Goal: Book appointment/travel/reservation

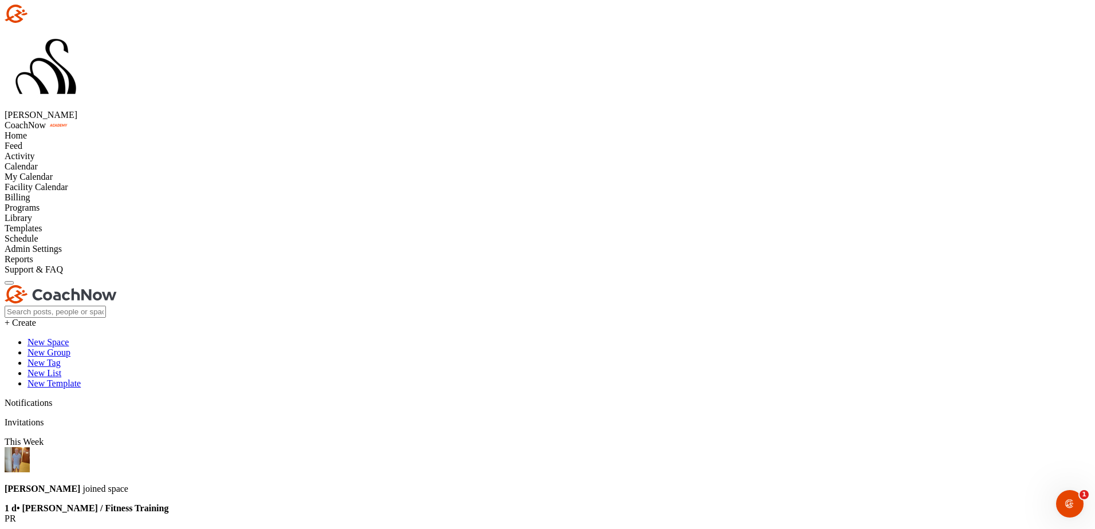
scroll to position [198, 0]
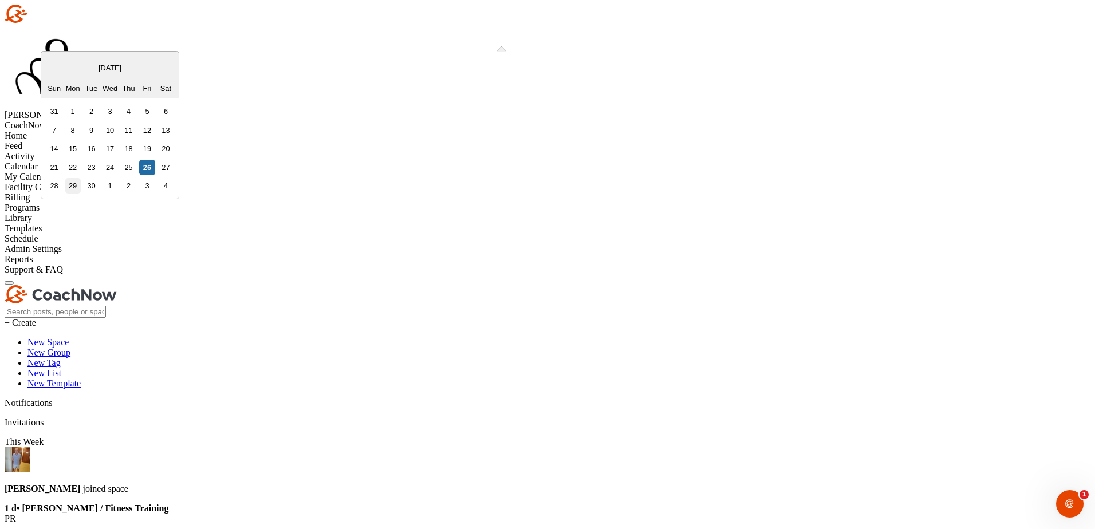
click at [81, 194] on div "29" at bounding box center [72, 185] width 15 height 15
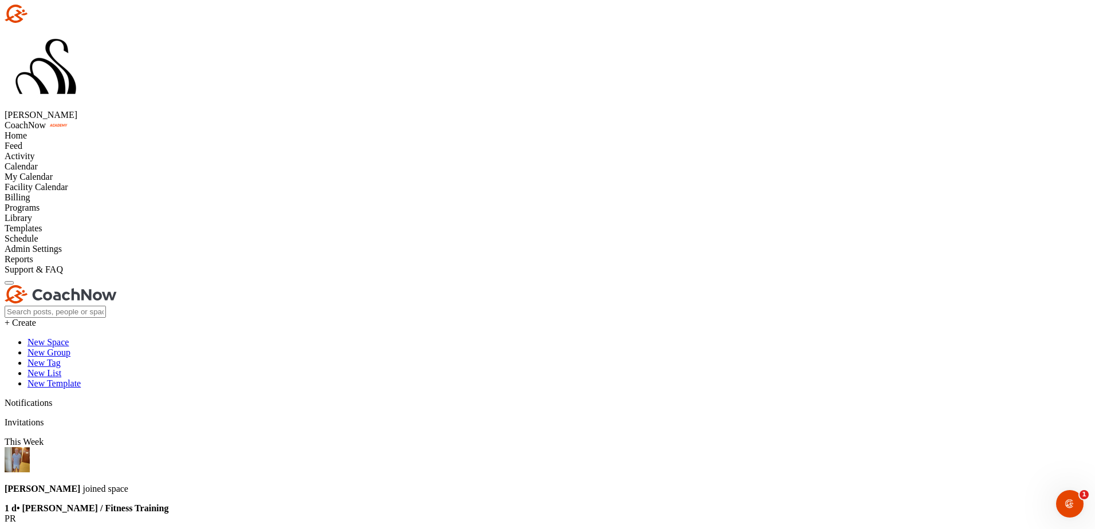
scroll to position [406, 0]
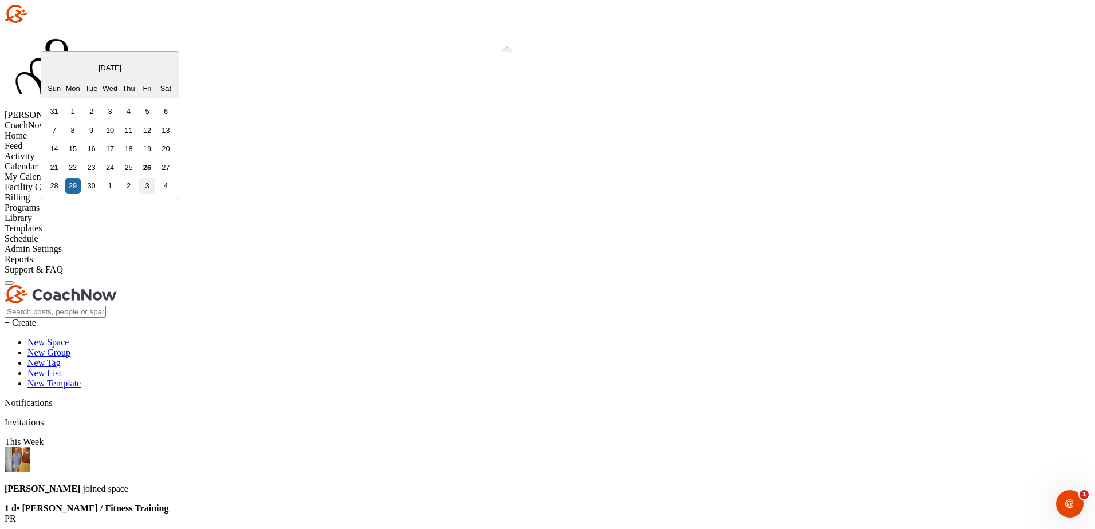
click at [155, 194] on div "3" at bounding box center [146, 185] width 15 height 15
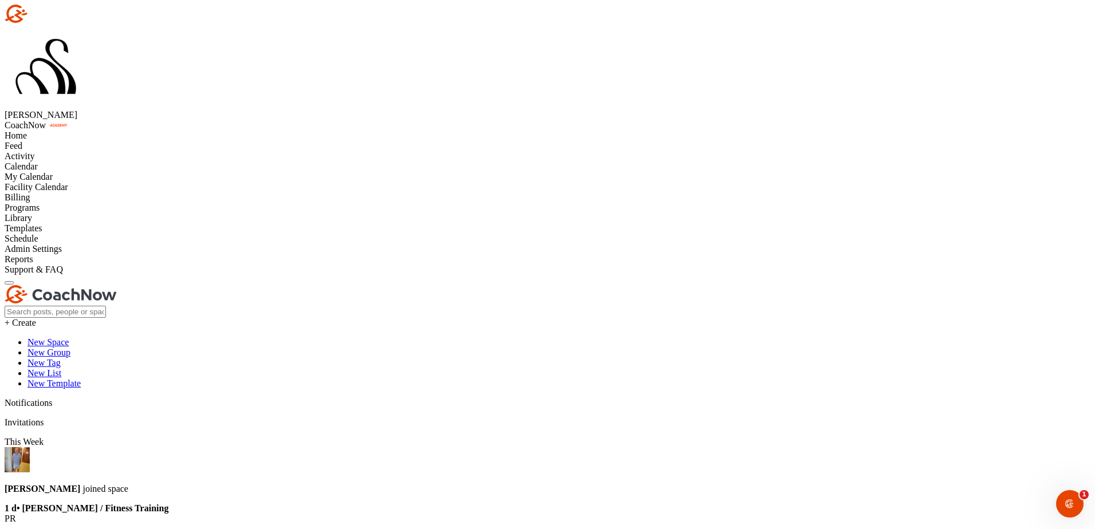
scroll to position [198, 0]
type input "sar"
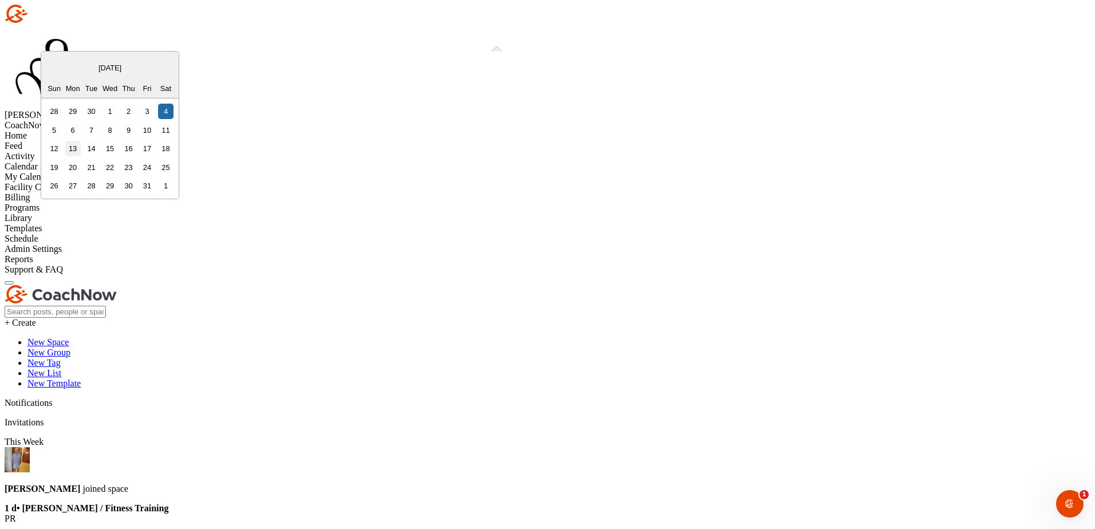
click at [81, 156] on div "13" at bounding box center [72, 148] width 15 height 15
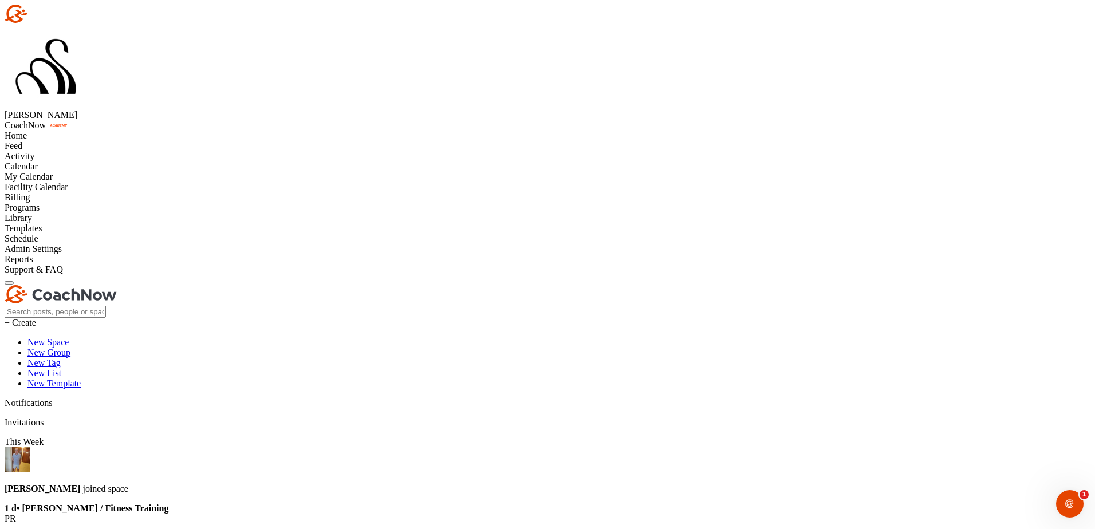
scroll to position [255, 0]
type input "[PERSON_NAME]"
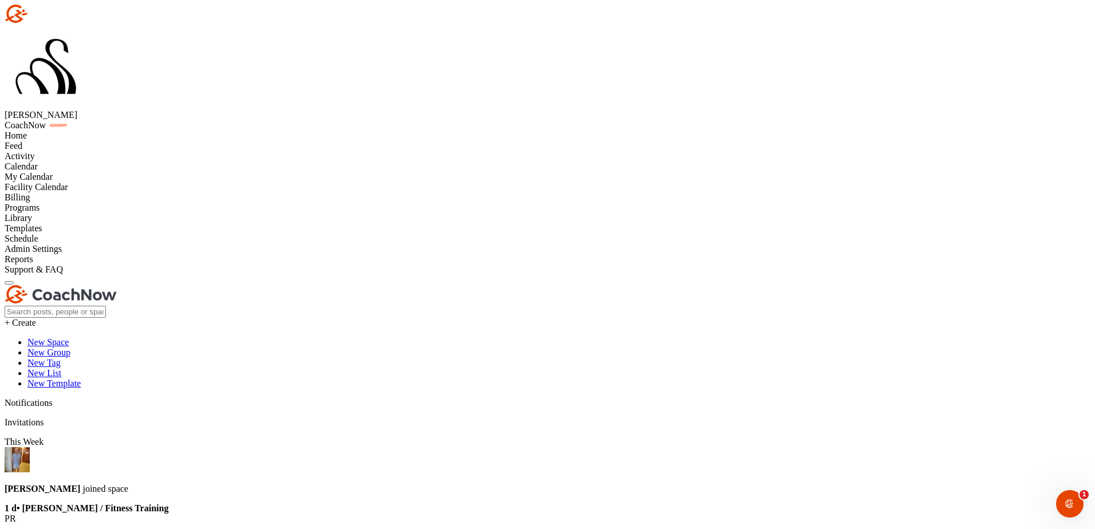
type input "[PERSON_NAME] - Reprogramme"
type textarea "Help to improve posture and stamina."
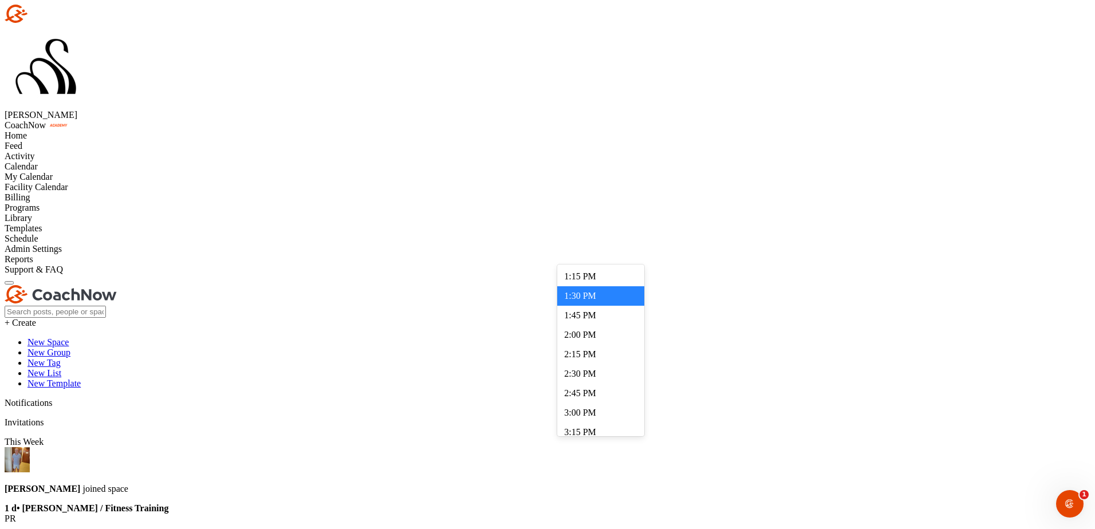
click at [591, 345] on div "2:00 PM" at bounding box center [600, 334] width 87 height 19
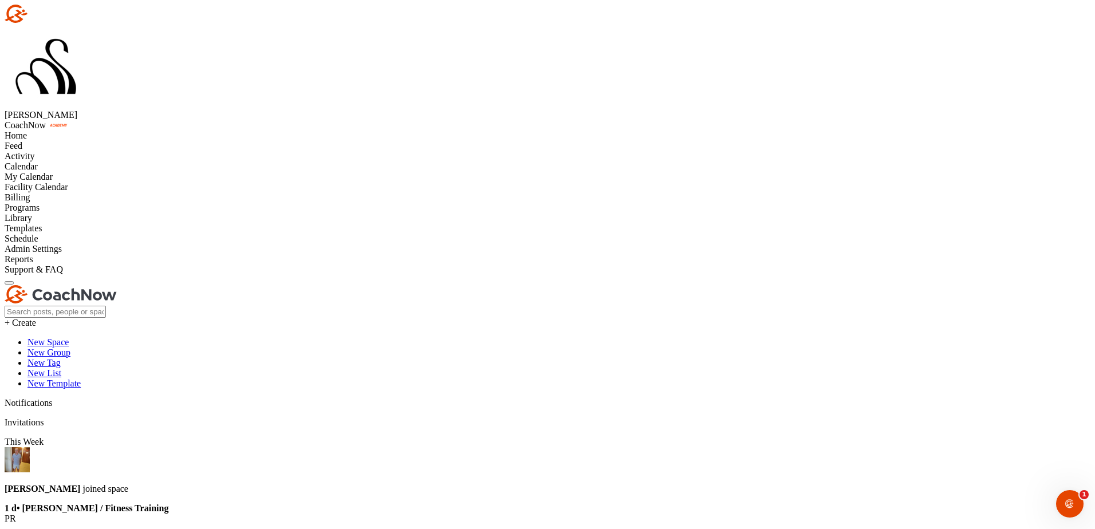
scroll to position [198, 0]
